Goal: Task Accomplishment & Management: Complete application form

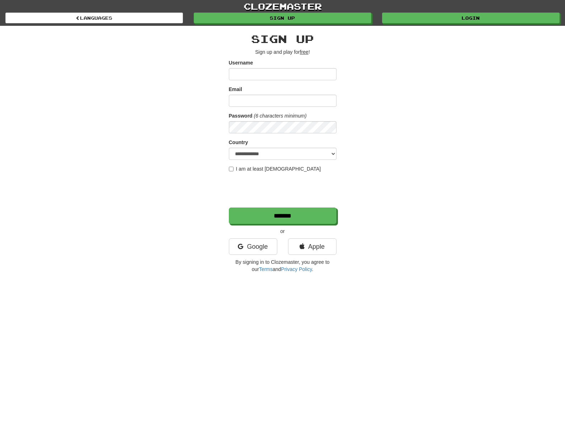
click at [290, 72] on input "Username" at bounding box center [283, 74] width 108 height 12
click at [413, 99] on div "**********" at bounding box center [283, 151] width 420 height 251
click at [283, 79] on input "Username" at bounding box center [283, 74] width 108 height 12
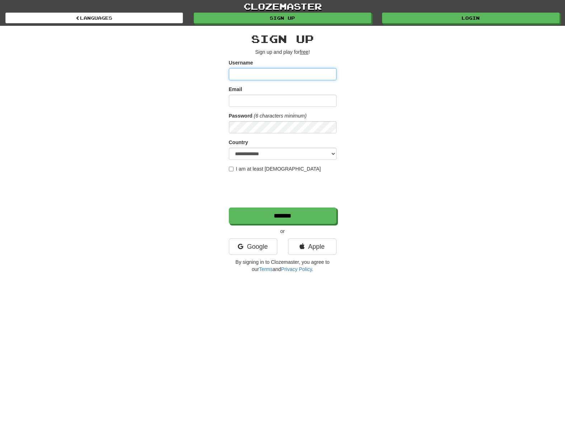
click at [283, 79] on input "Username" at bounding box center [283, 74] width 108 height 12
